Goal: Task Accomplishment & Management: Complete application form

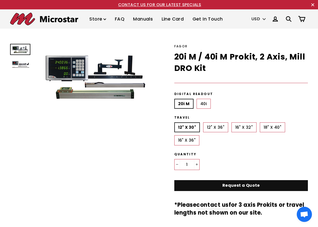
click at [200, 103] on label "40i" at bounding box center [204, 104] width 14 height 10
click at [197, 99] on input "40i" at bounding box center [197, 99] width 0 height 0
radio input "true"
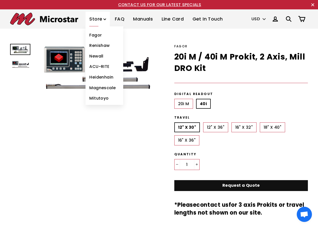
click at [100, 34] on link "Fagor" at bounding box center [105, 35] width 38 height 11
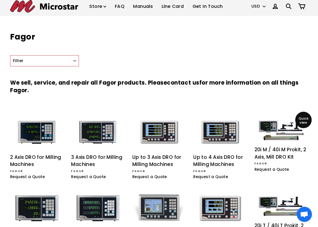
scroll to position [11, 0]
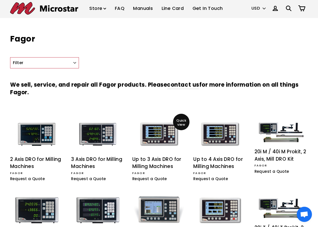
click at [165, 166] on div "Up to 3 Axis DRO for Milling Machines" at bounding box center [158, 163] width 53 height 14
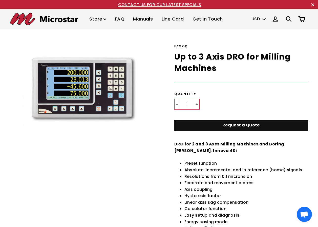
click at [245, 124] on link "Request a Quote" at bounding box center [241, 125] width 134 height 11
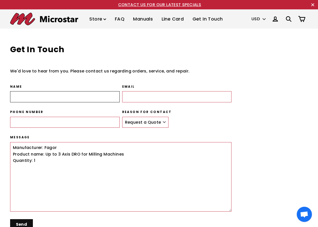
click at [58, 99] on input "Name" at bounding box center [65, 96] width 110 height 11
type input "Robert Meyer"
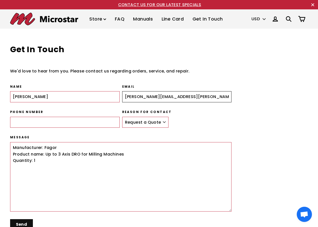
type input "robert.b.meyer@usace.army.mil"
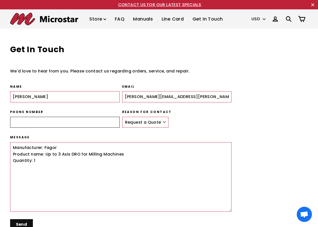
click at [23, 124] on input "Phone number" at bounding box center [65, 122] width 110 height 11
type input "509-366-1569"
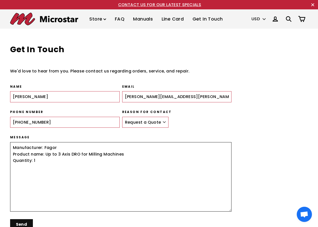
click at [44, 161] on textarea "Manufacturer: Fagor Product name: Up to 3 Axis DRO for Milling Machines Quantit…" at bounding box center [121, 176] width 222 height 69
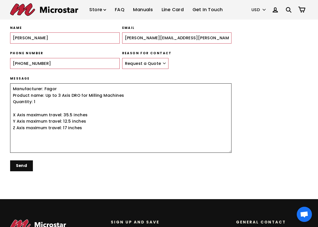
scroll to position [76, 0]
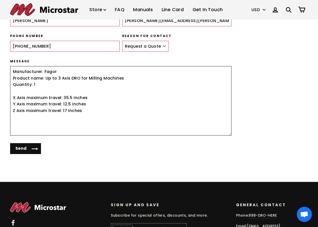
type textarea "Manufacturer: Fagor Product name: Up to 3 Axis DRO for Milling Machines Quantit…"
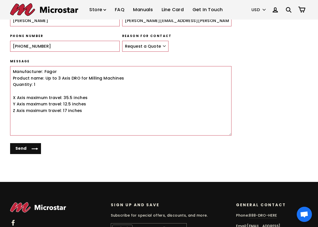
click at [29, 149] on input "Send" at bounding box center [25, 148] width 31 height 11
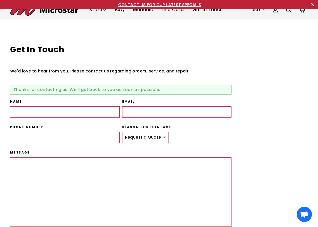
scroll to position [124, 0]
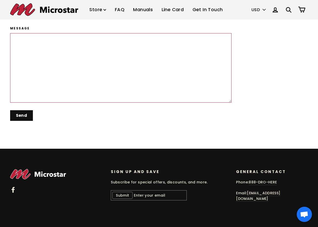
click at [39, 175] on img at bounding box center [38, 174] width 56 height 10
